Goal: Answer question/provide support: Share knowledge or assist other users

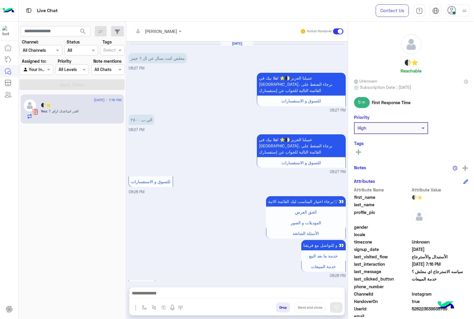
scroll to position [678, 0]
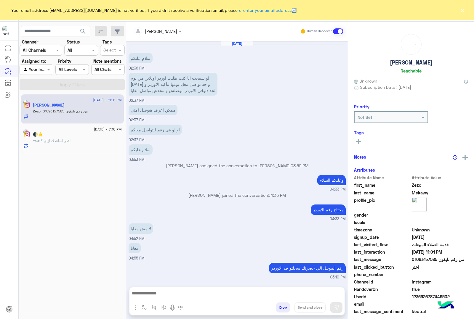
scroll to position [491, 0]
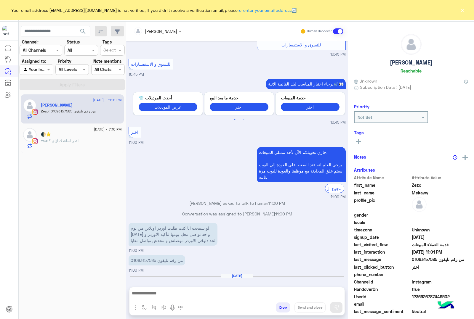
click at [461, 12] on button "×" at bounding box center [462, 10] width 6 height 6
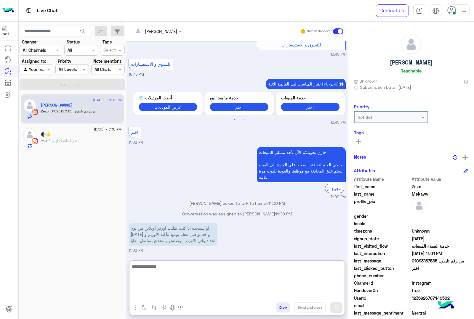
click at [182, 293] on textarea at bounding box center [236, 281] width 215 height 36
type textarea "**********"
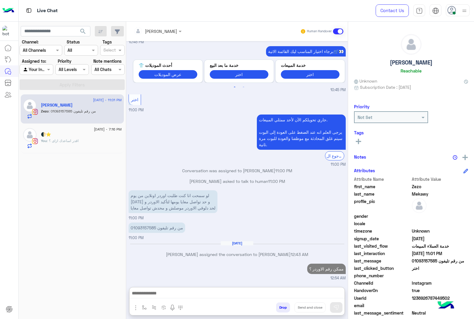
click at [143, 223] on p "من رقم تليفون 01093157585" at bounding box center [157, 228] width 57 height 10
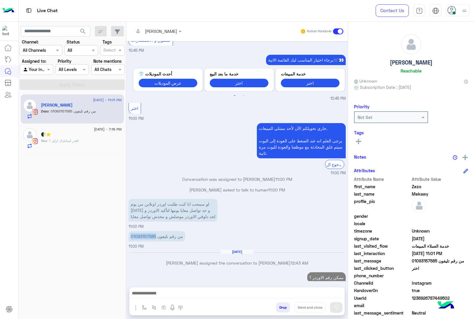
click at [143, 202] on div "Sep 2, 2025 سلام عليكم 02:36 PM لو سمحت انا كنت طلبت اوردر اونلاين من يوم الخمي…" at bounding box center [237, 161] width 222 height 240
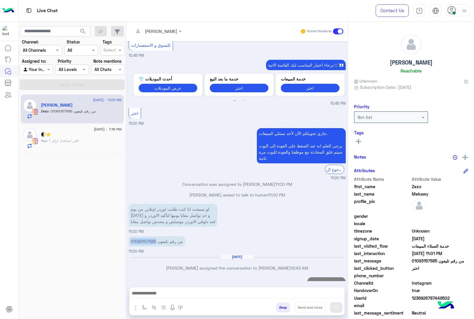
copy p "01093157585"
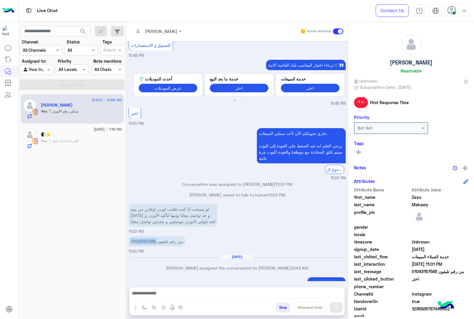
scroll to position [521, 0]
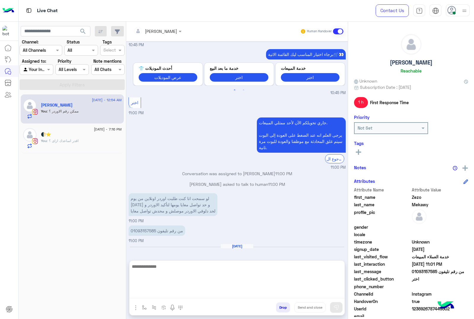
click at [224, 293] on textarea at bounding box center [236, 281] width 215 height 36
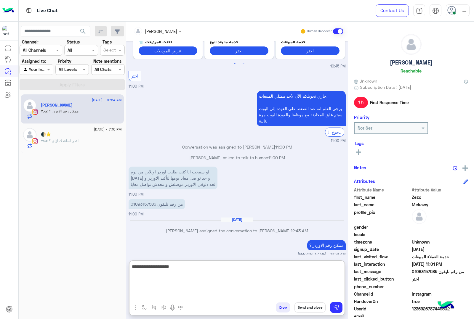
type textarea "**********"
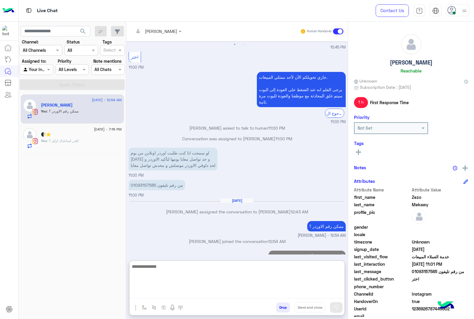
type textarea "*"
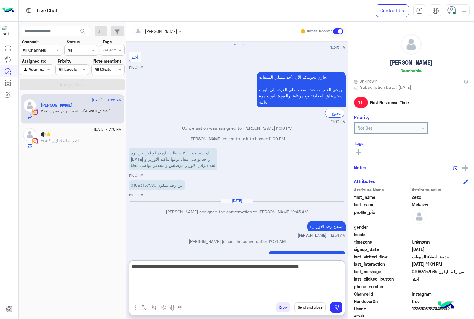
type textarea "**********"
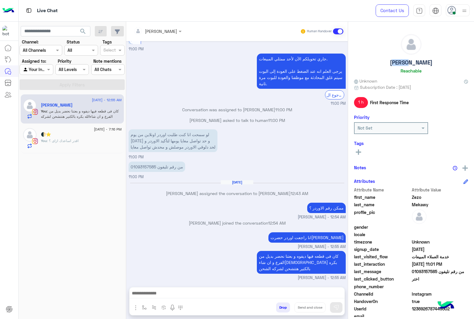
scroll to position [571, 0]
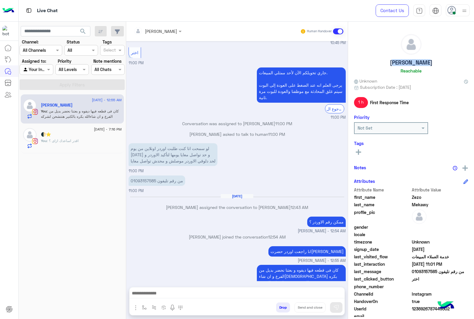
drag, startPoint x: 392, startPoint y: 62, endPoint x: 427, endPoint y: 67, distance: 35.6
click at [427, 67] on div "Zezo Mekawy Reachable" at bounding box center [411, 55] width 114 height 42
copy h5 "Zezo Mekawy"
click at [418, 308] on span "1236926787449502" at bounding box center [440, 309] width 57 height 6
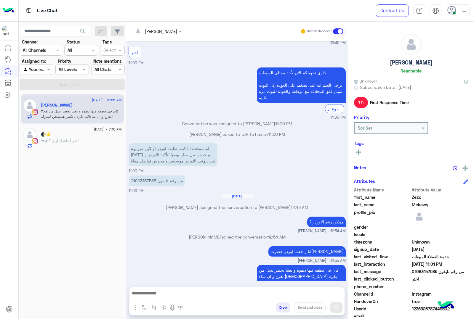
copy span "1236926787449502"
